Goal: Find specific page/section: Find specific page/section

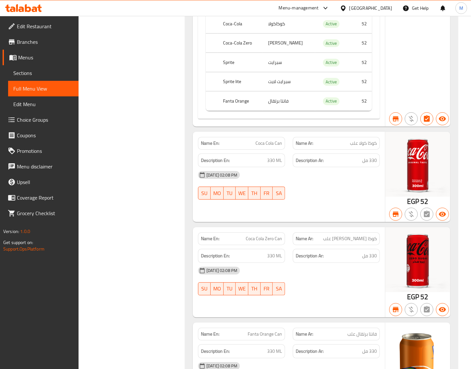
scroll to position [43338, 0]
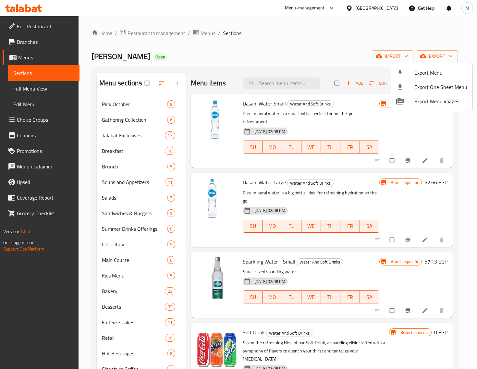
click at [154, 36] on div at bounding box center [238, 184] width 477 height 369
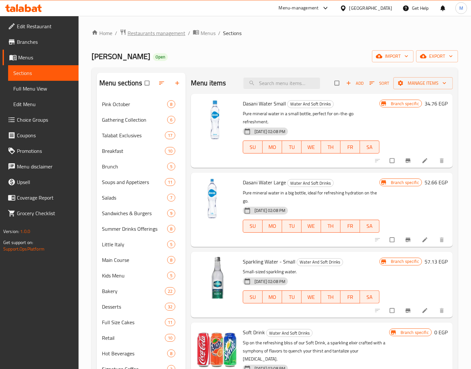
click at [154, 35] on span "Restaurants management" at bounding box center [157, 33] width 58 height 8
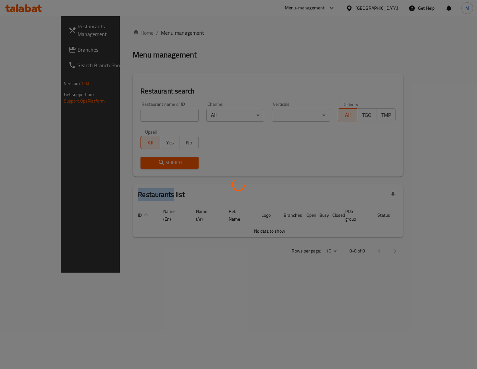
click at [153, 35] on div at bounding box center [238, 184] width 477 height 369
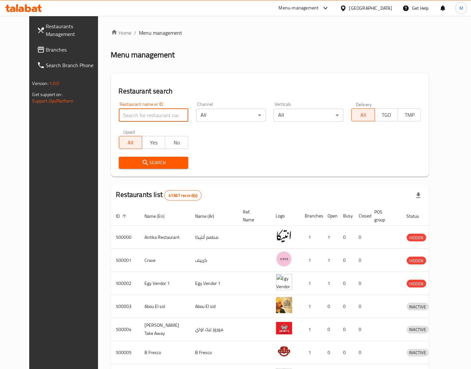
click at [137, 115] on input "search" at bounding box center [154, 115] width 70 height 13
paste input "664925"
type input "664925"
click button "Search" at bounding box center [154, 163] width 70 height 12
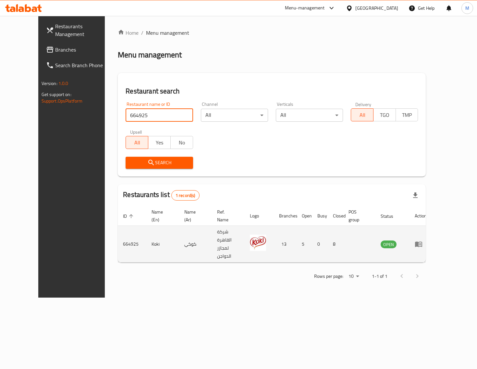
click at [422, 242] on icon "enhanced table" at bounding box center [418, 245] width 7 height 6
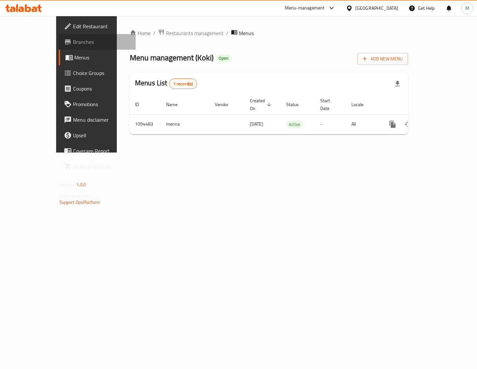
click at [73, 45] on span "Branches" at bounding box center [101, 42] width 57 height 8
